Goal: Navigation & Orientation: Find specific page/section

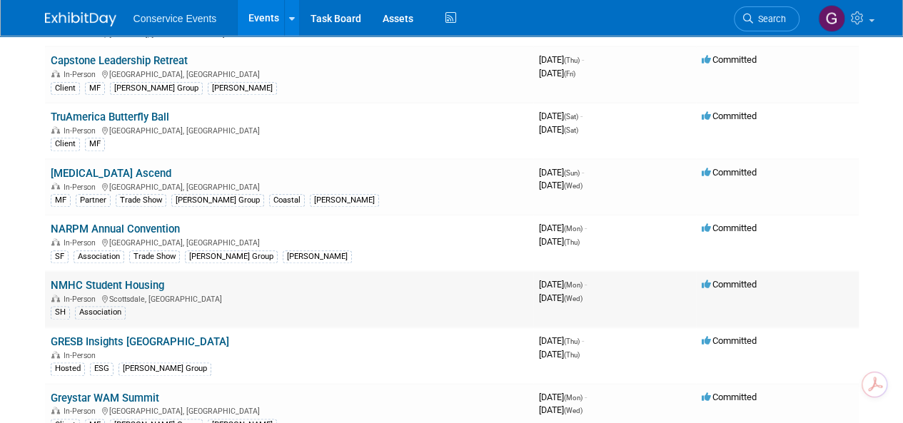
scroll to position [785, 0]
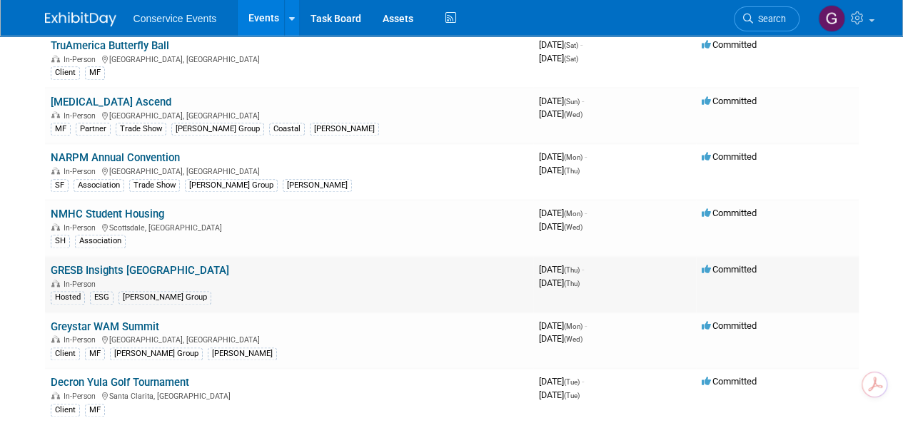
click at [130, 264] on link "GRESB Insights [GEOGRAPHIC_DATA]" at bounding box center [140, 270] width 178 height 13
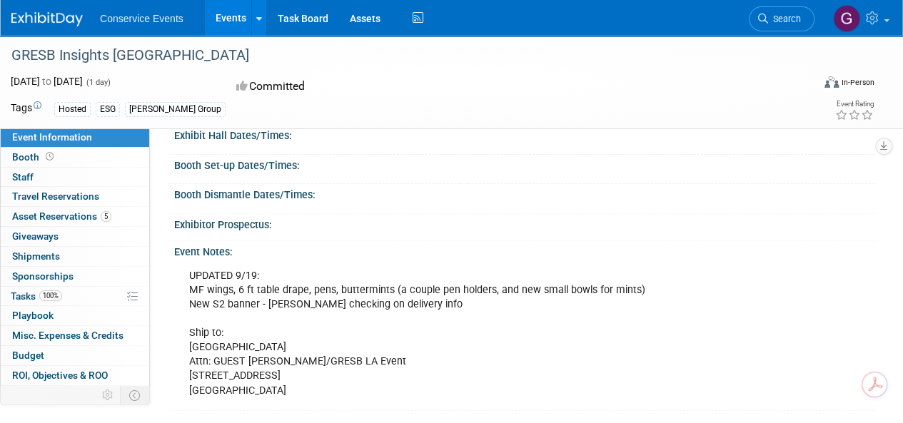
scroll to position [143, 0]
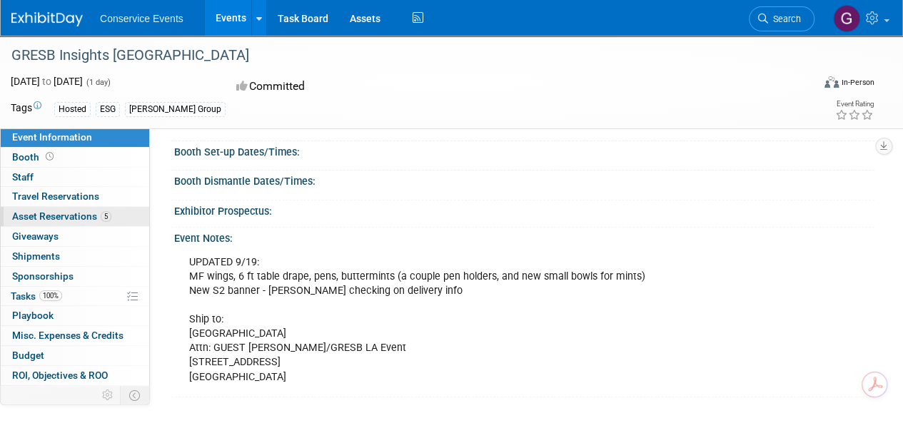
click at [79, 214] on span "Asset Reservations 5" at bounding box center [61, 216] width 99 height 11
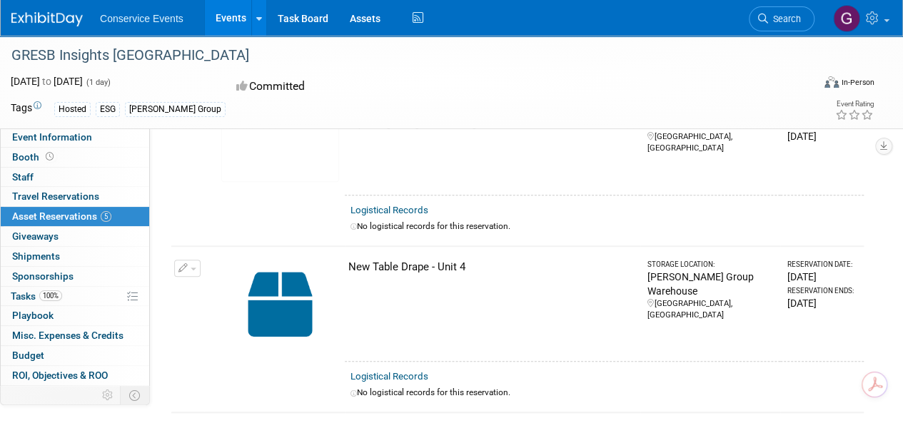
scroll to position [500, 0]
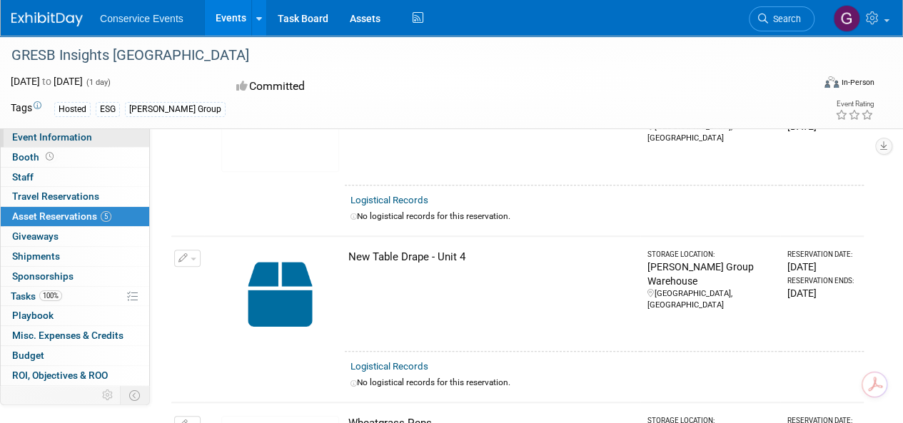
click at [59, 138] on span "Event Information" at bounding box center [52, 136] width 80 height 11
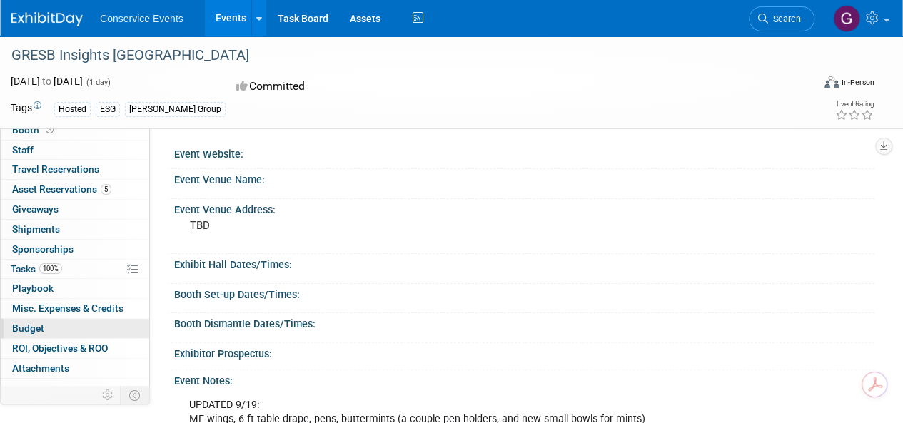
scroll to position [36, 0]
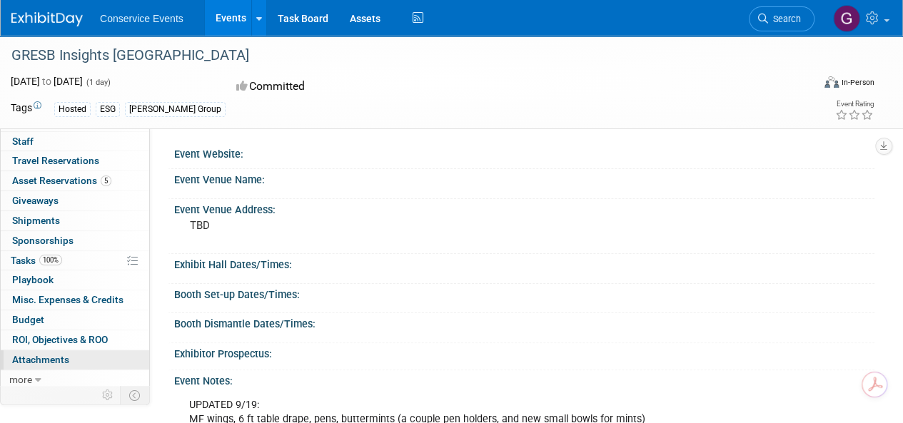
click at [63, 357] on span "Attachments 0" at bounding box center [40, 359] width 57 height 11
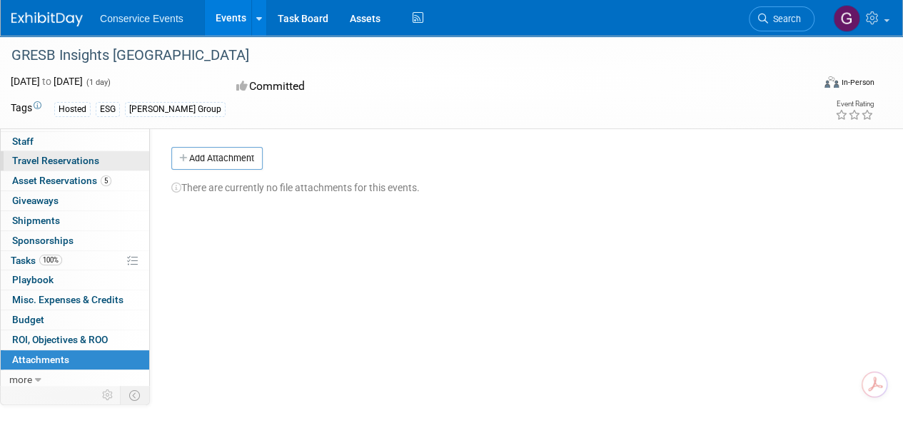
scroll to position [0, 0]
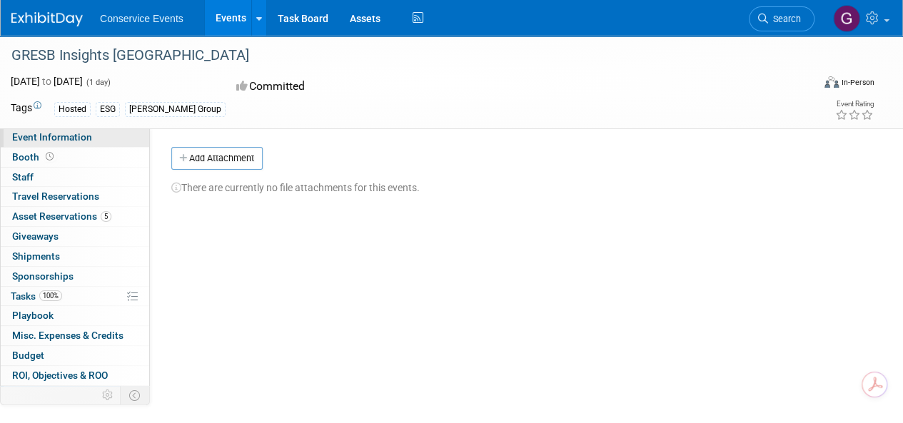
click at [70, 141] on span "Event Information" at bounding box center [52, 136] width 80 height 11
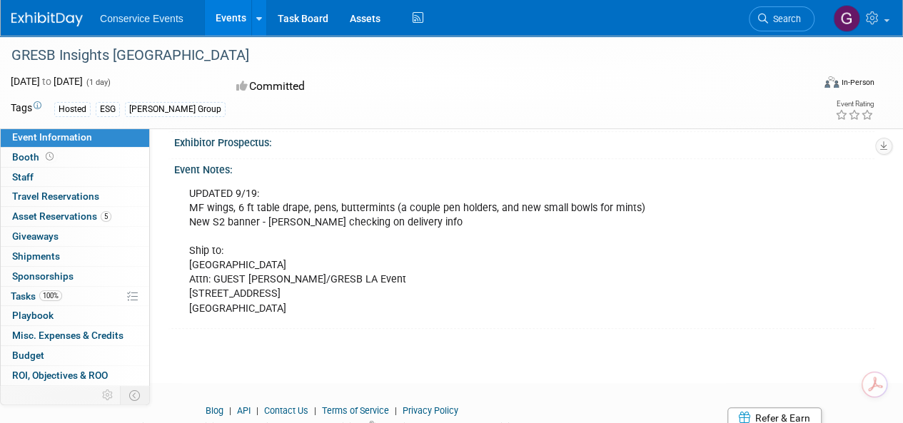
scroll to position [214, 0]
